Goal: Share content: Share content

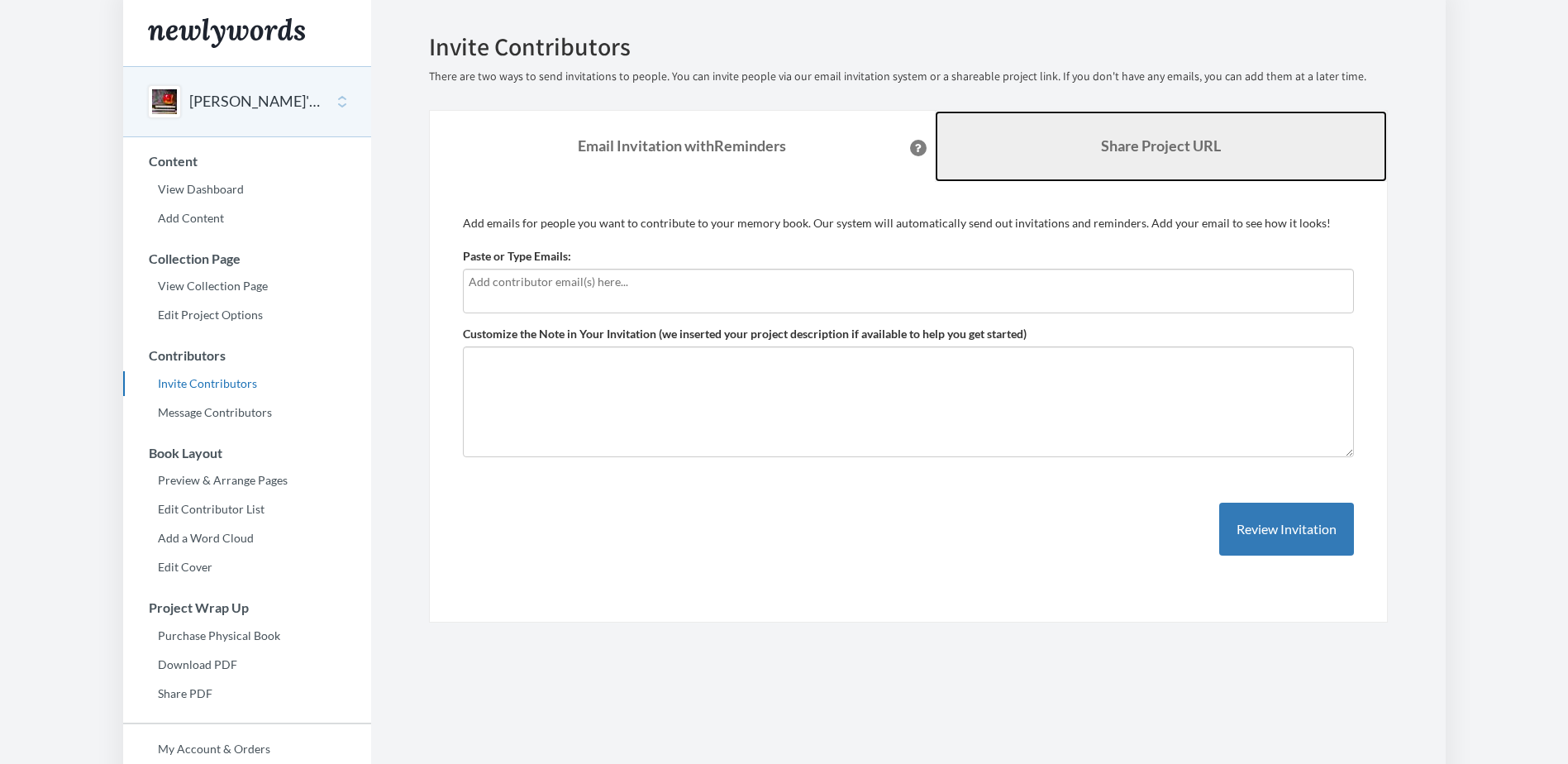
click at [1231, 163] on link "Share Project URL" at bounding box center [1160, 146] width 452 height 71
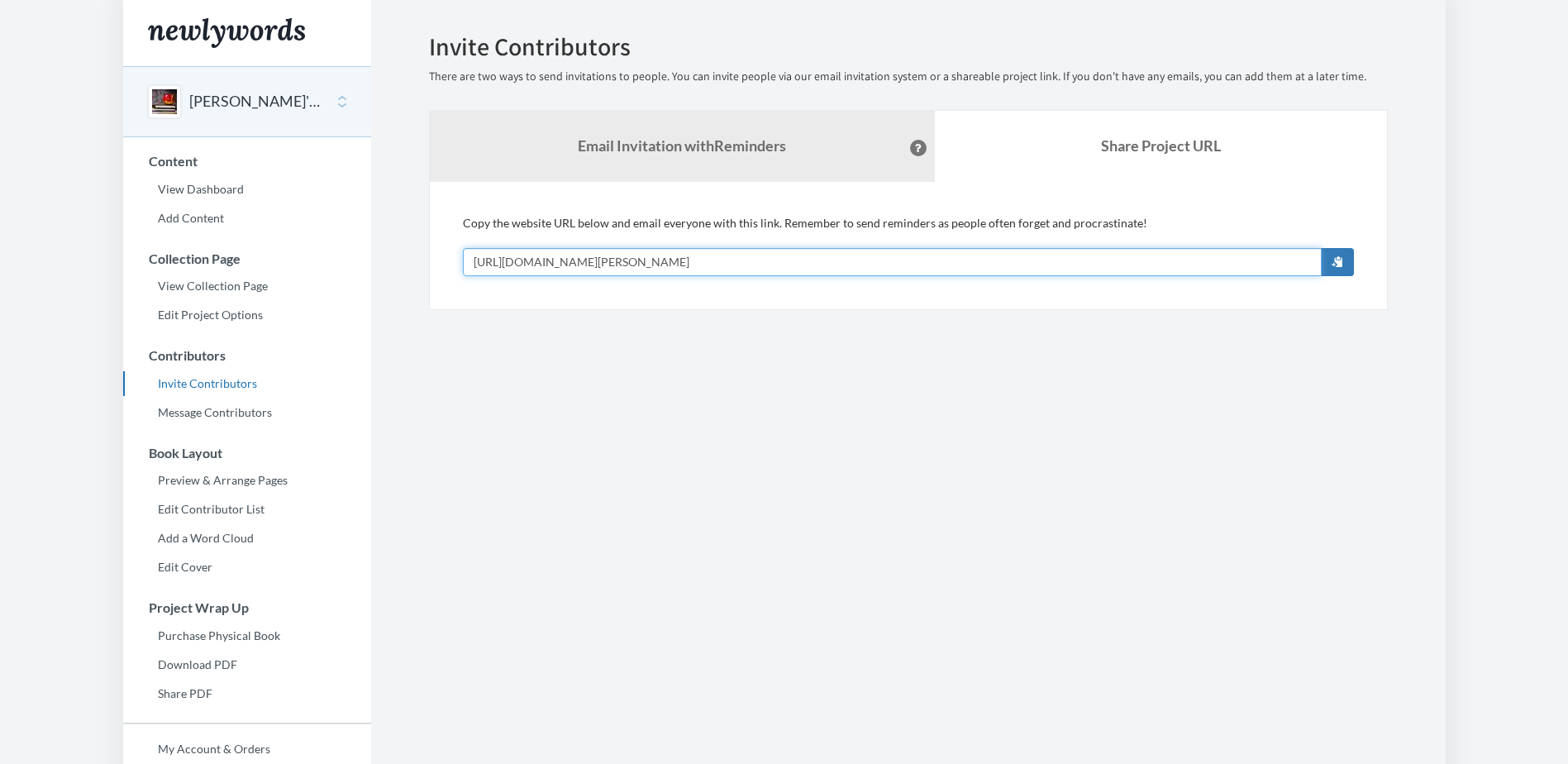
drag, startPoint x: 764, startPoint y: 252, endPoint x: 462, endPoint y: 253, distance: 302.0
click at [463, 253] on input "https://www.newlywords.com/janet-s-next-chapter" at bounding box center [892, 262] width 859 height 28
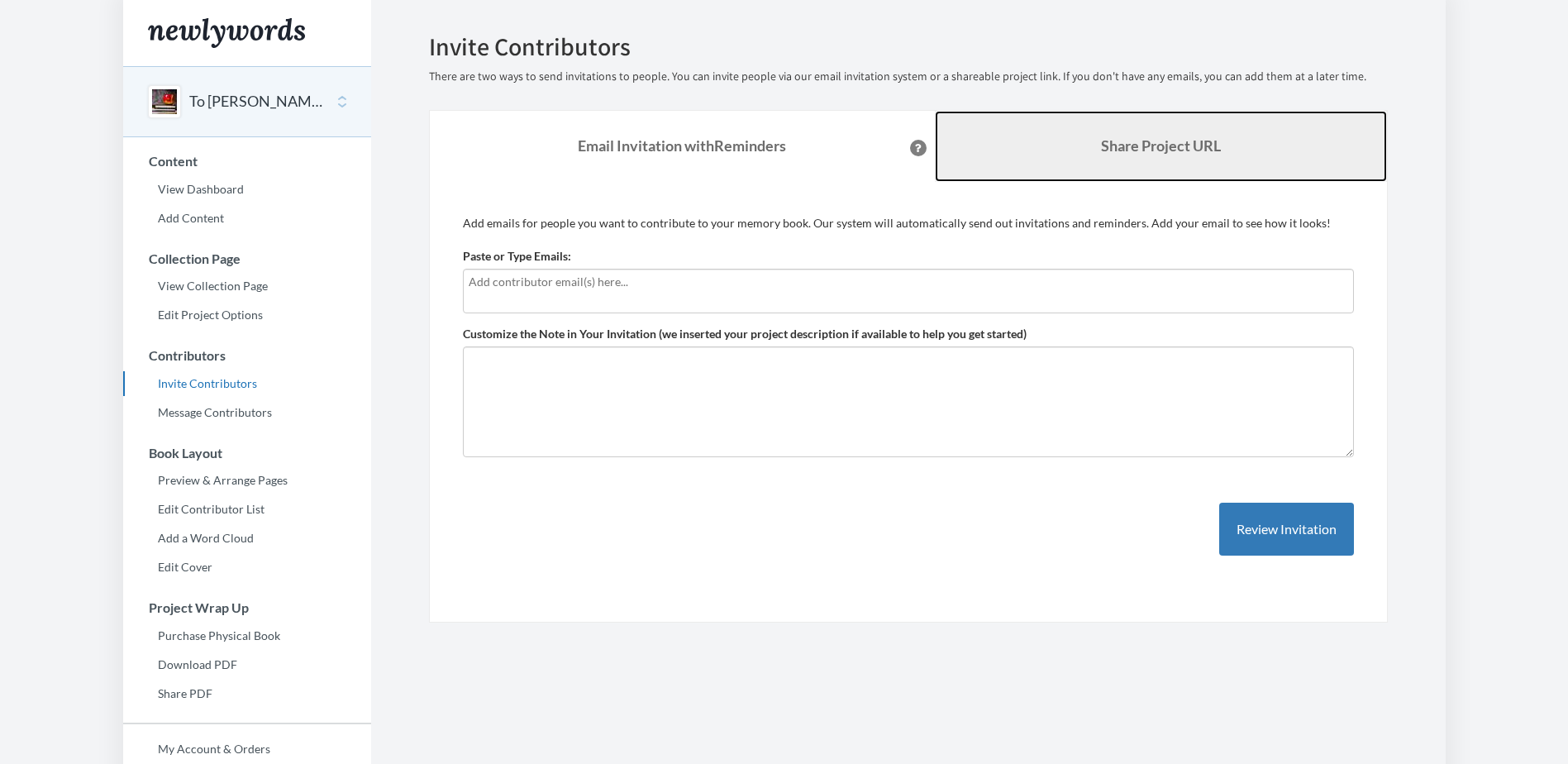
click at [1173, 155] on link "Share Project URL" at bounding box center [1160, 146] width 452 height 71
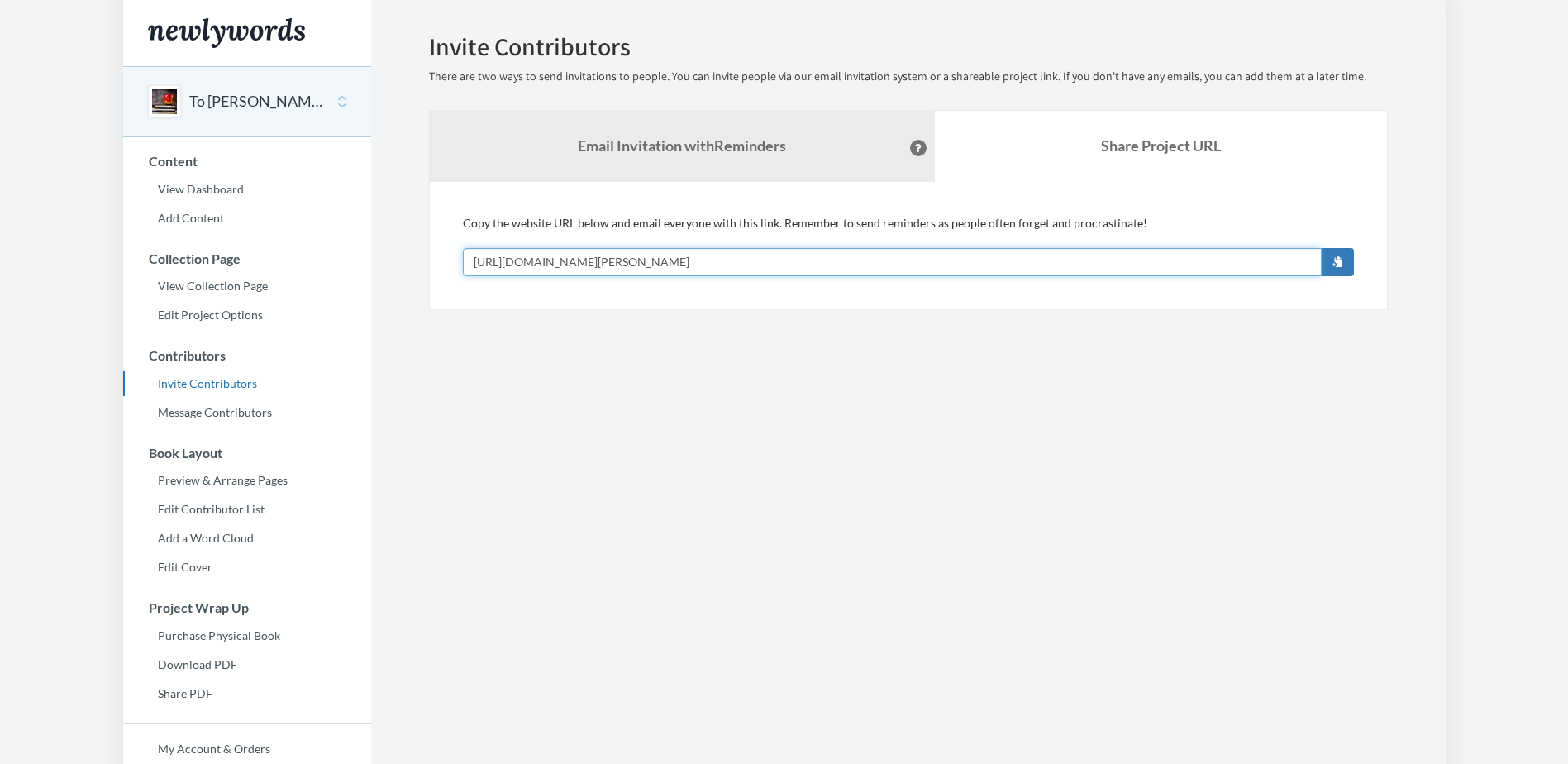
click at [1047, 258] on input "[URL][DOMAIN_NAME][PERSON_NAME]" at bounding box center [892, 262] width 859 height 28
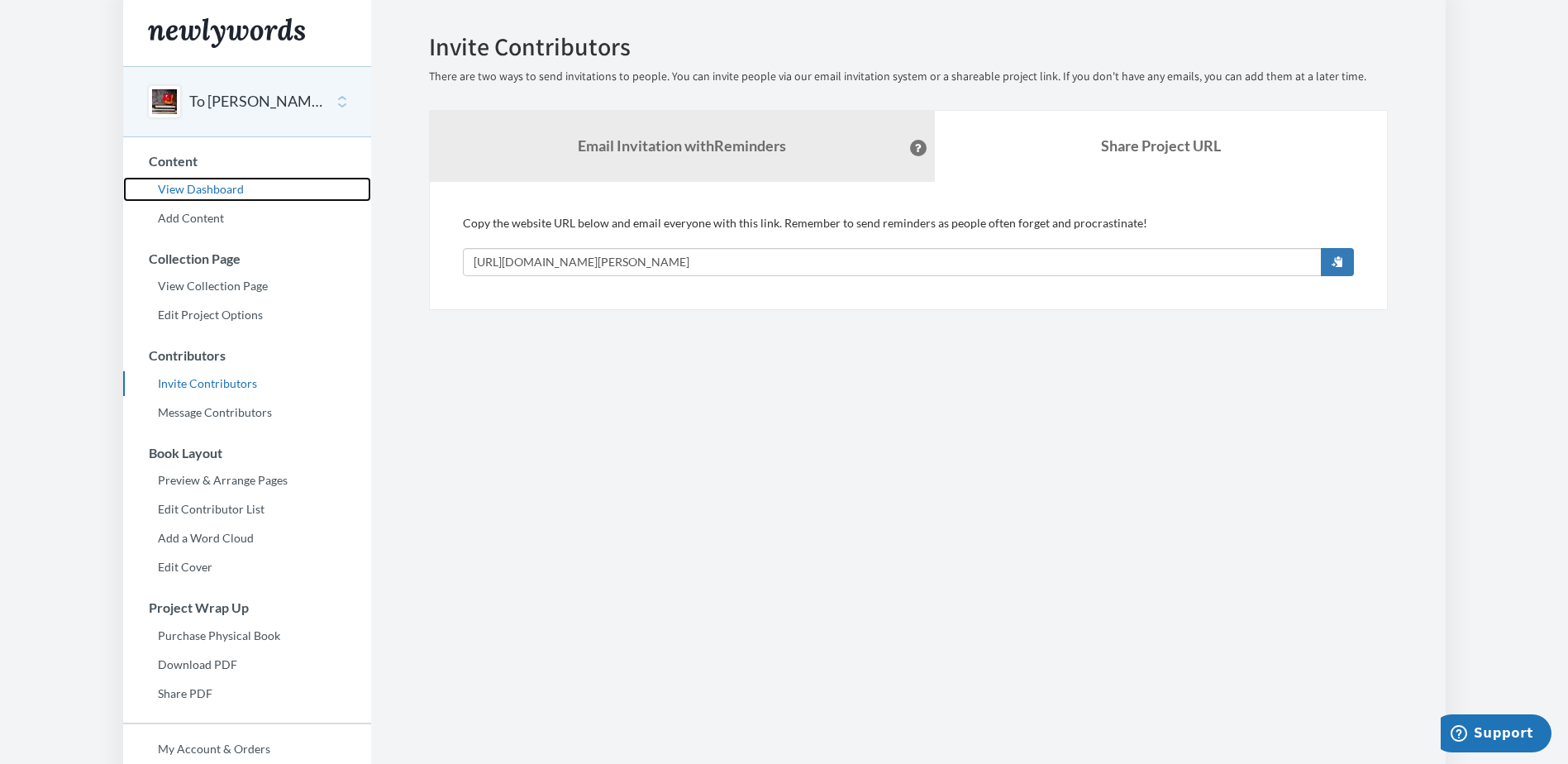
click at [212, 188] on link "View Dashboard" at bounding box center [247, 189] width 248 height 25
